Goal: Transaction & Acquisition: Subscribe to service/newsletter

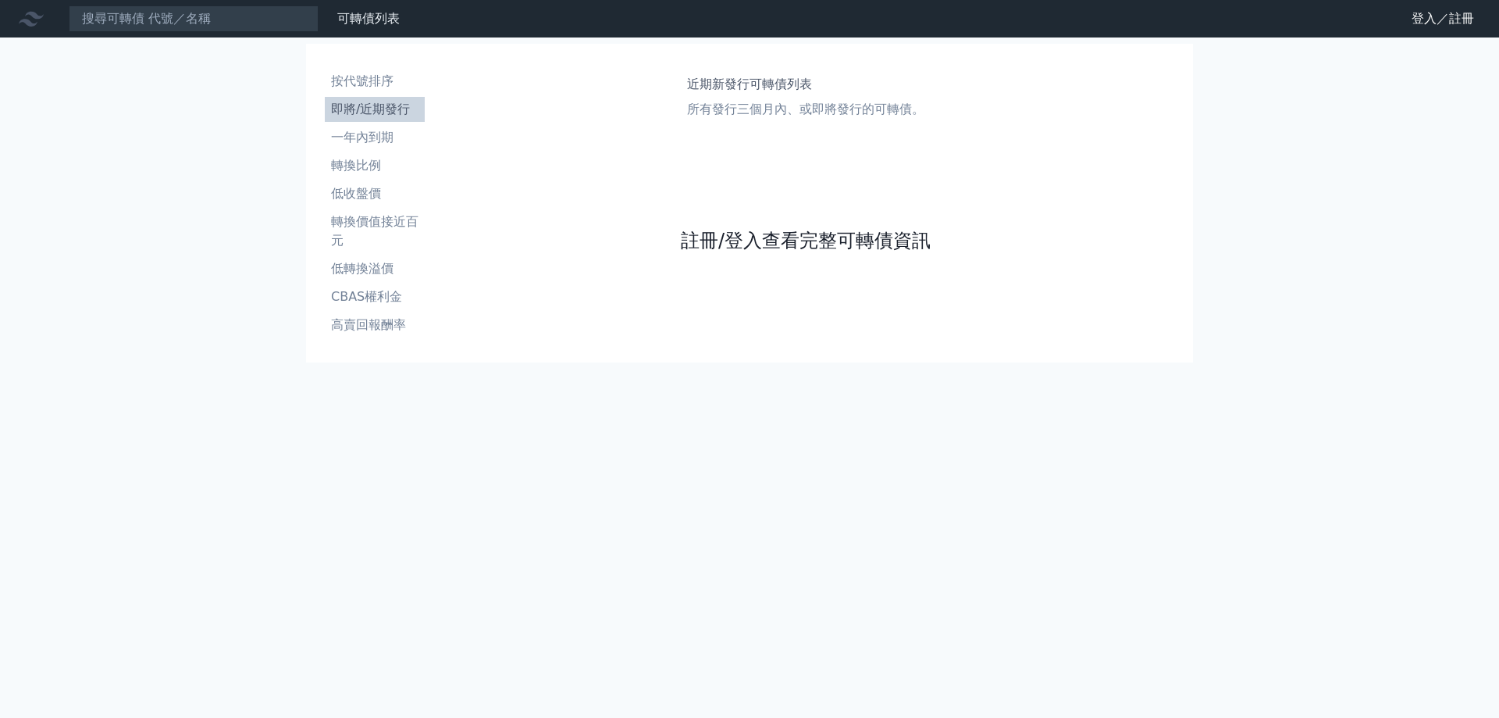
click at [765, 233] on link "註冊/登入查看完整可轉債資訊" at bounding box center [806, 240] width 250 height 25
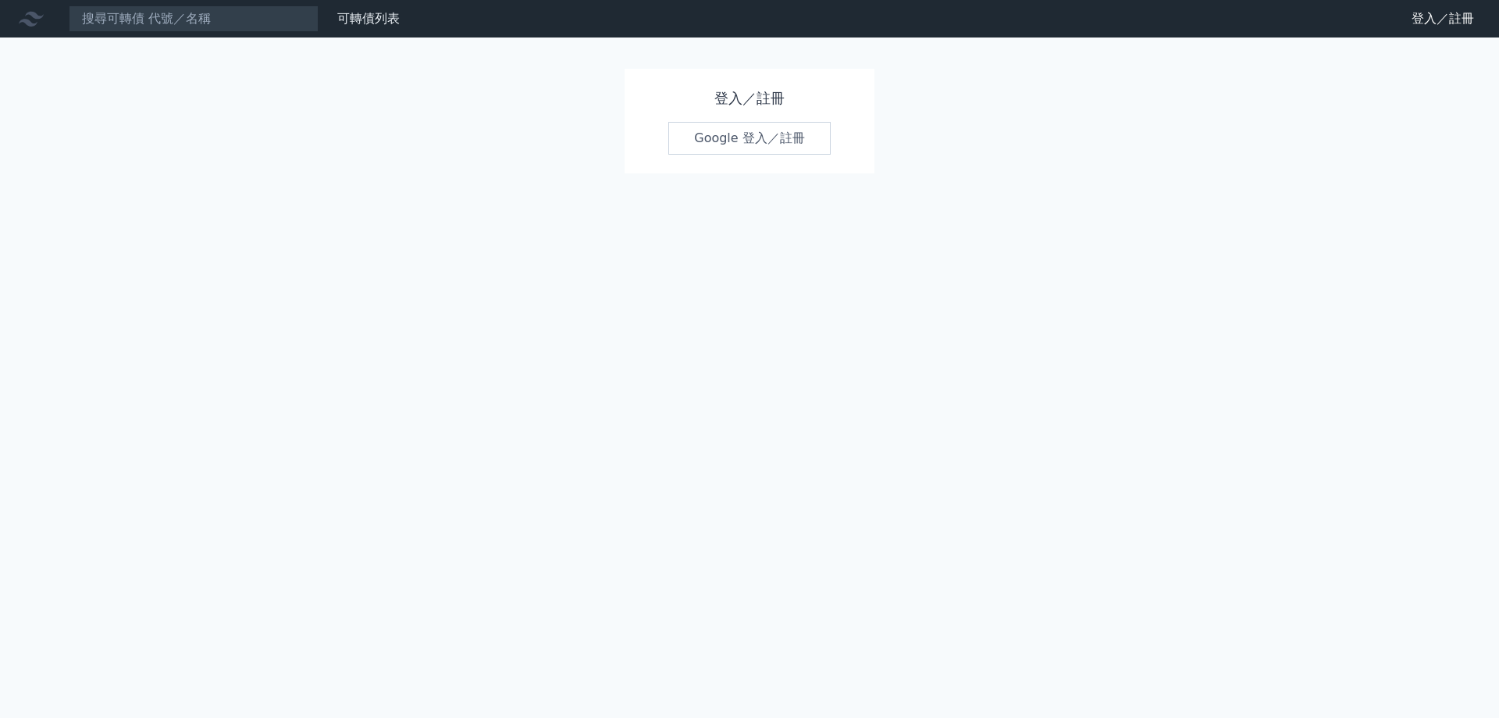
click at [772, 148] on link "Google 登入／註冊" at bounding box center [749, 138] width 162 height 33
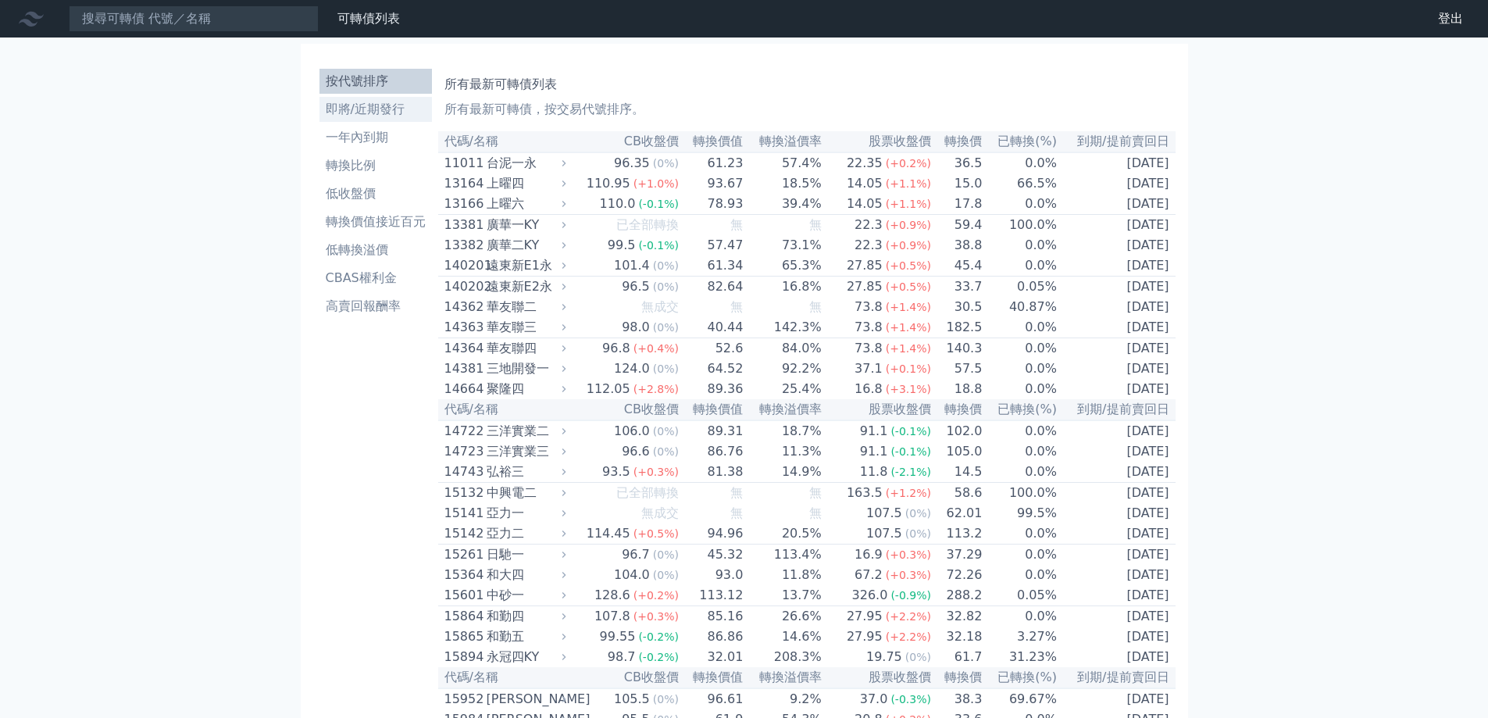
click at [363, 112] on li "即將/近期發行" at bounding box center [375, 109] width 112 height 19
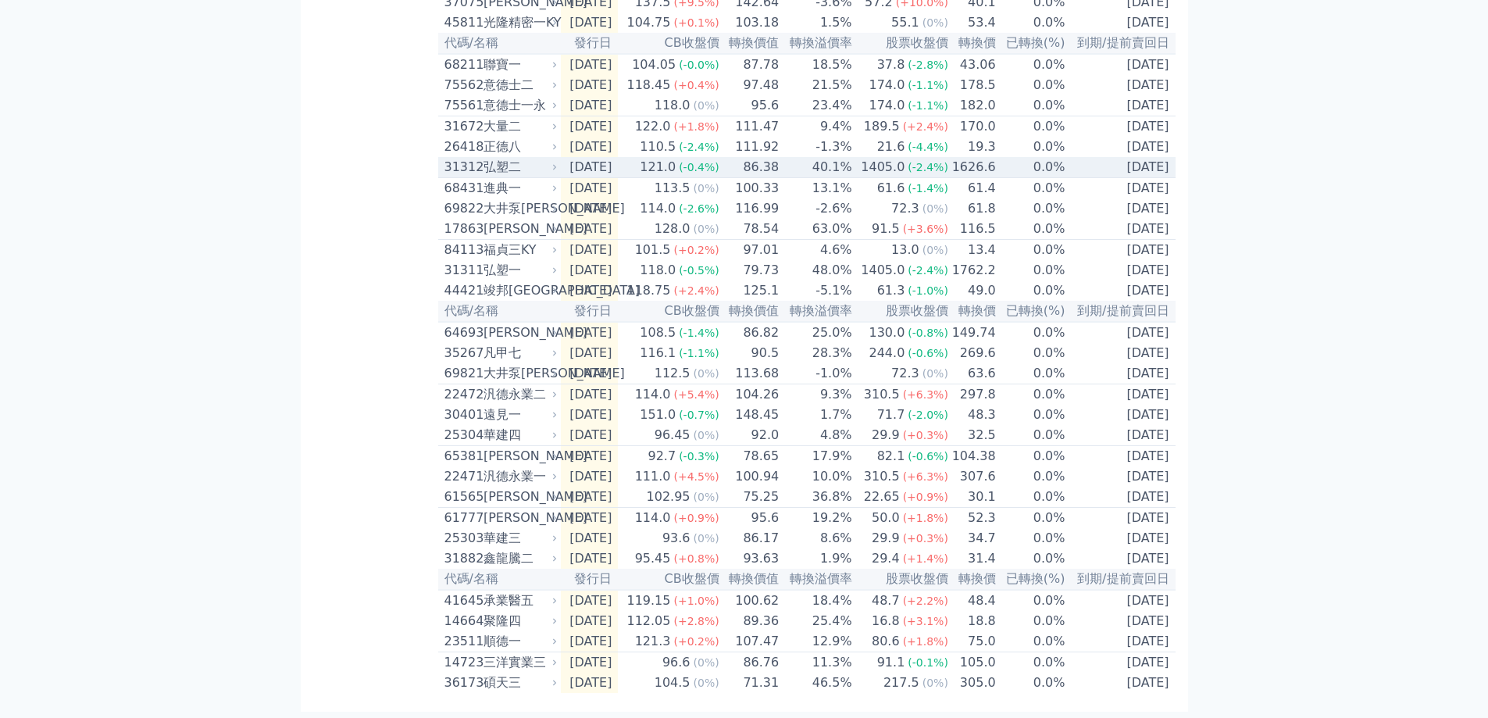
scroll to position [437, 0]
